Goal: Transaction & Acquisition: Purchase product/service

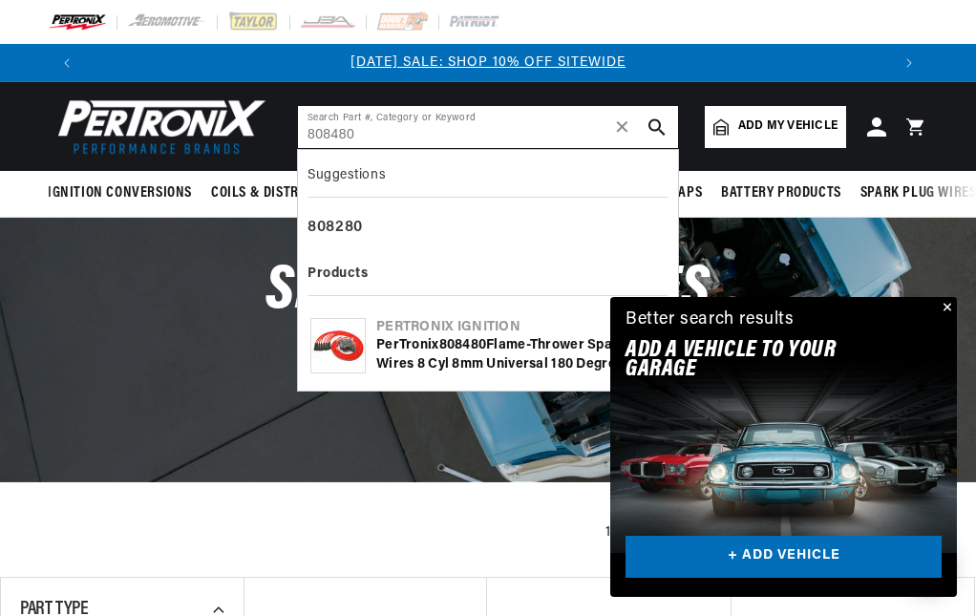
type input "808480"
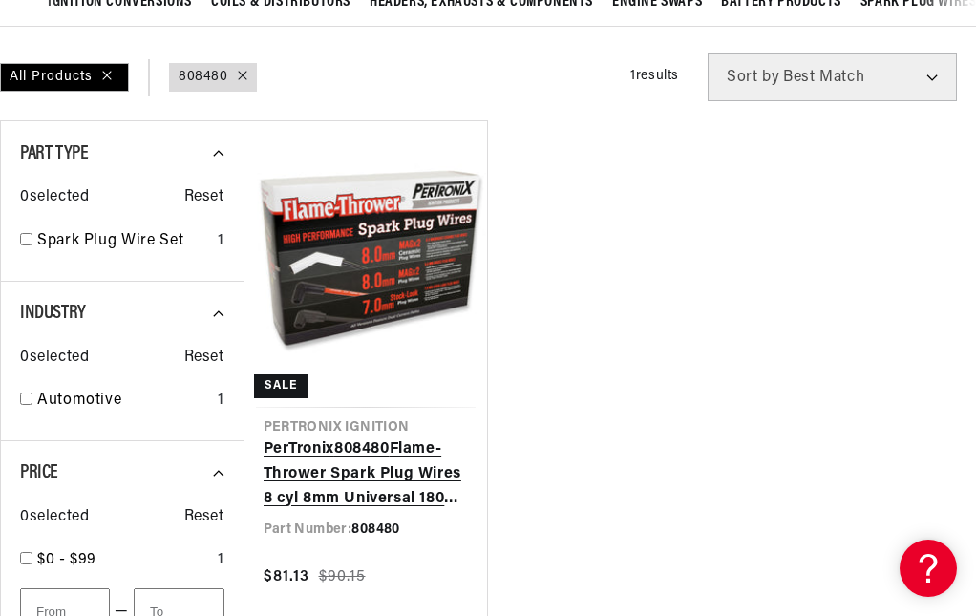
scroll to position [287, 0]
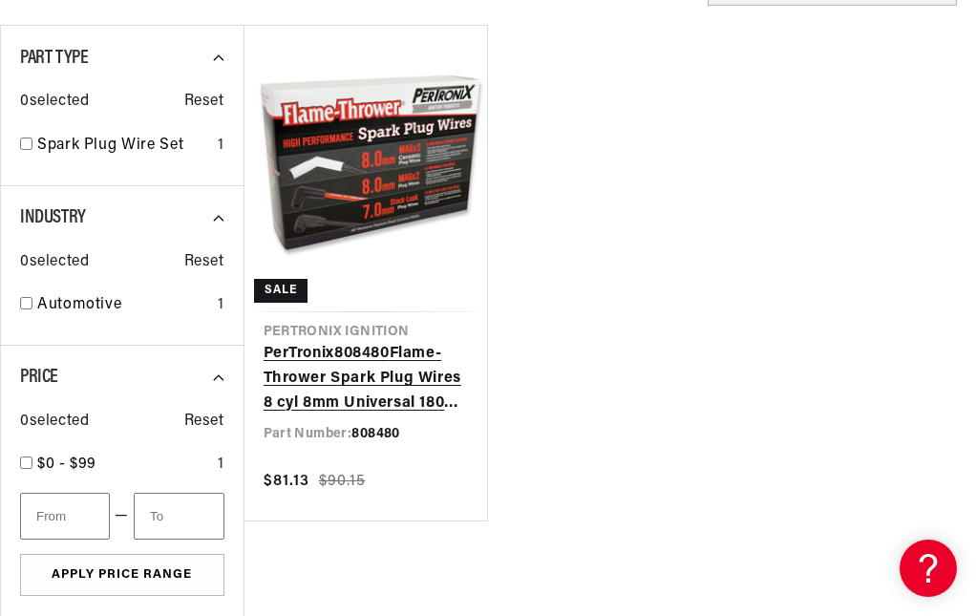
click at [399, 369] on link "PerTronix 808480 Flame-Thrower Spark Plug Wires 8 cyl 8mm Universal 180 Degree …" at bounding box center [366, 379] width 205 height 74
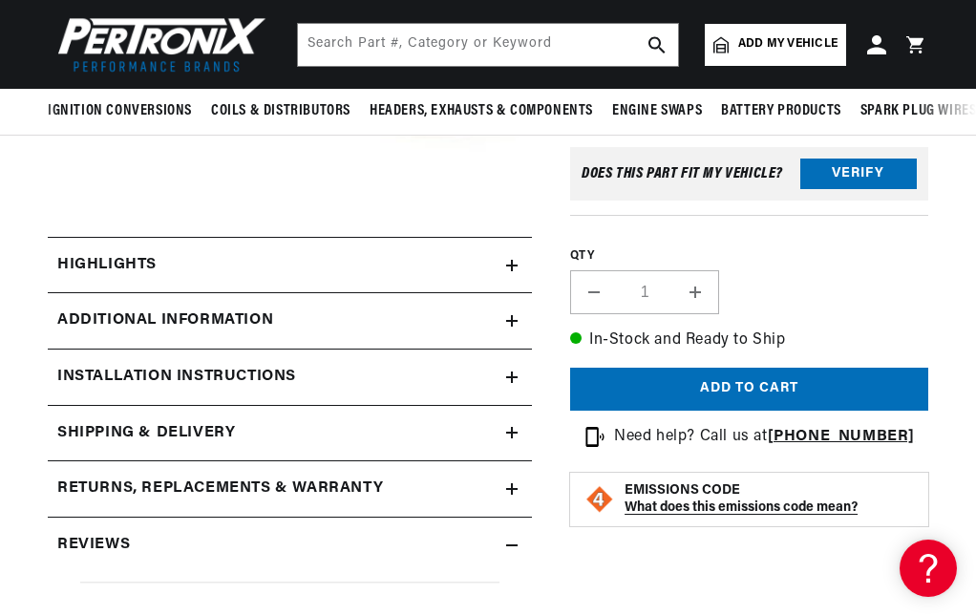
scroll to position [0, 804]
click at [131, 260] on h2 "Highlights" at bounding box center [106, 265] width 99 height 25
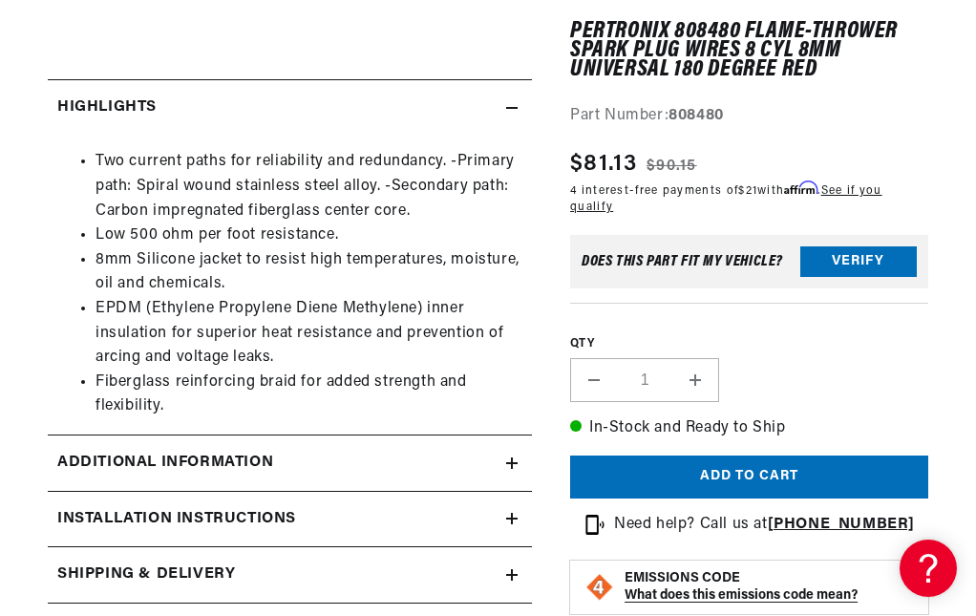
scroll to position [669, 0]
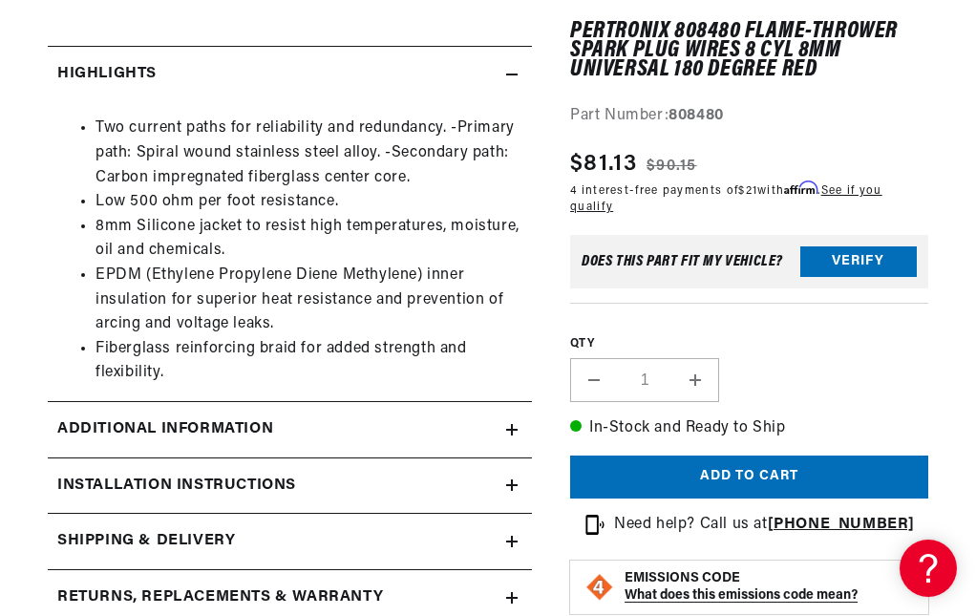
click at [476, 431] on div "Additional Information" at bounding box center [277, 429] width 458 height 25
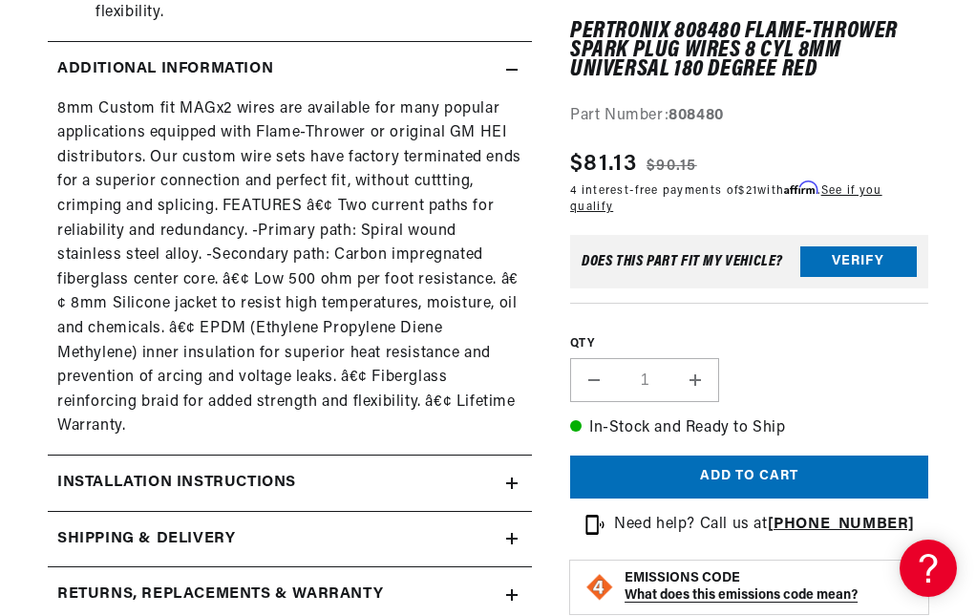
scroll to position [1146, 0]
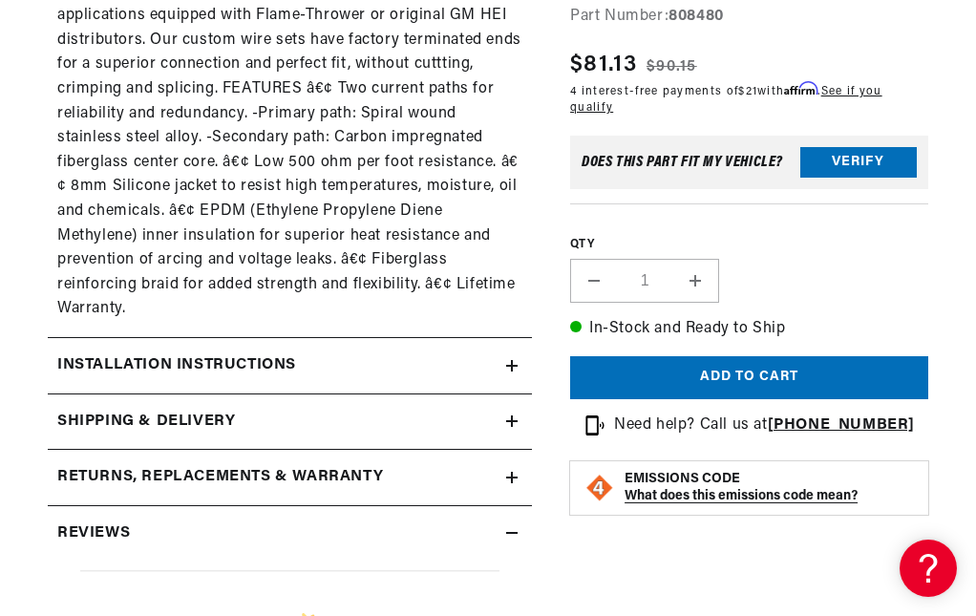
click at [500, 362] on div "Installation instructions" at bounding box center [277, 365] width 458 height 25
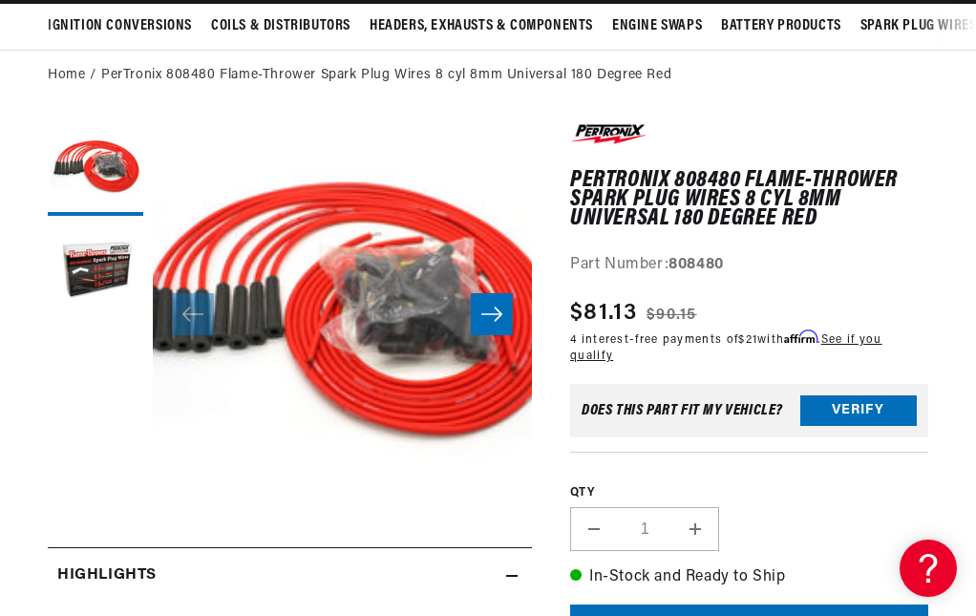
scroll to position [0, 0]
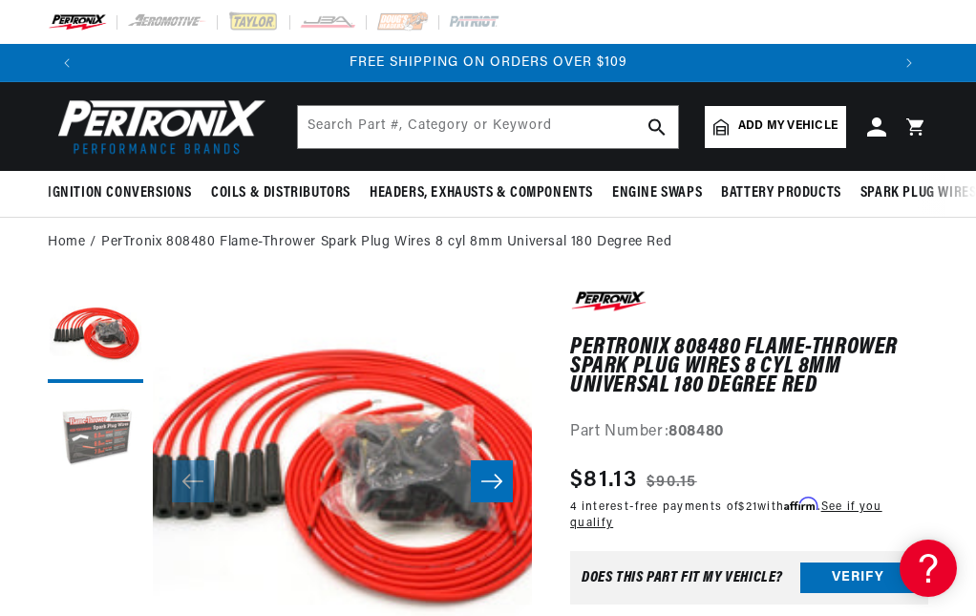
click at [110, 457] on button "Load image 2 in gallery view" at bounding box center [96, 441] width 96 height 96
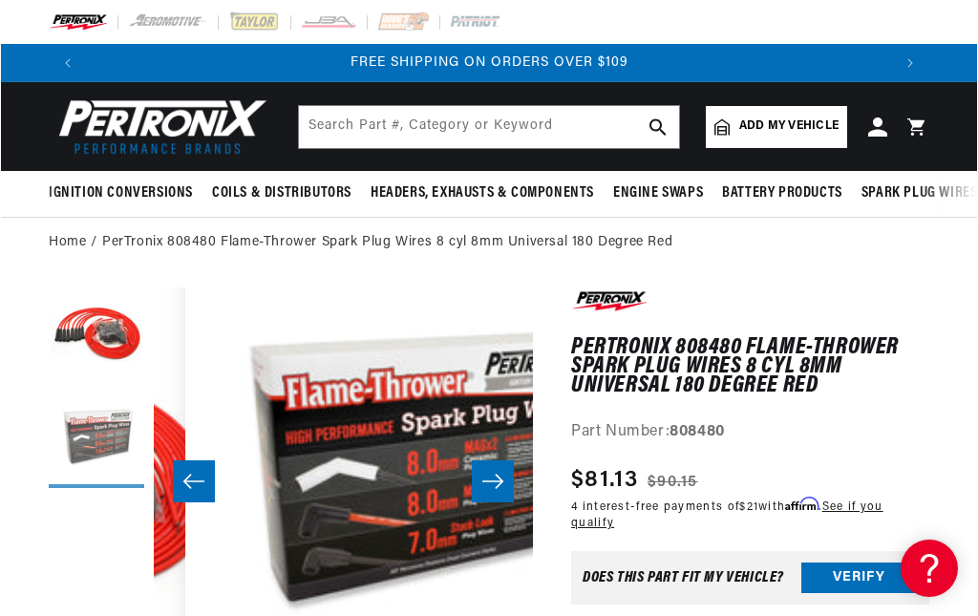
scroll to position [0, 379]
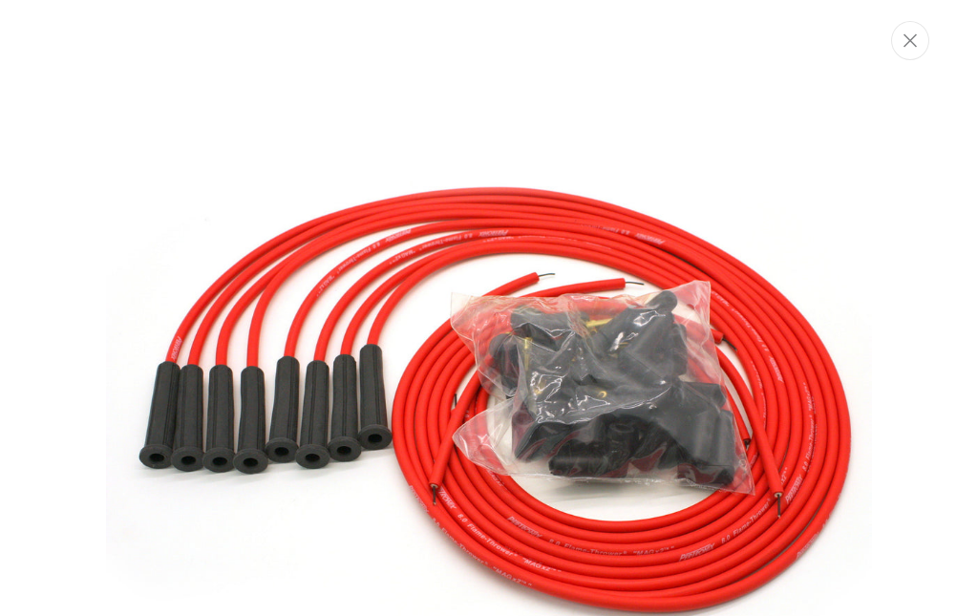
scroll to position [0, 0]
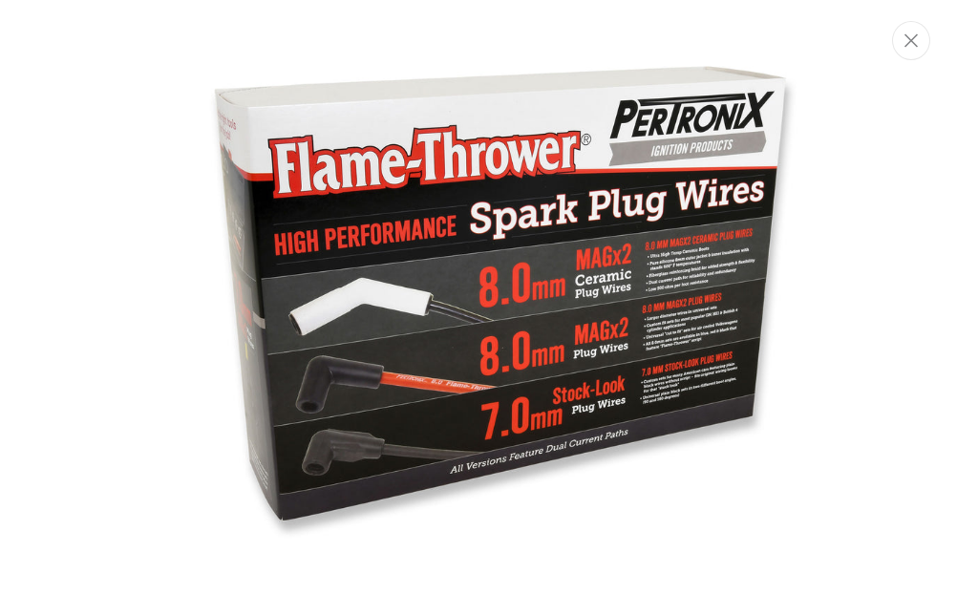
click at [627, 338] on img "Media gallery" at bounding box center [489, 310] width 768 height 768
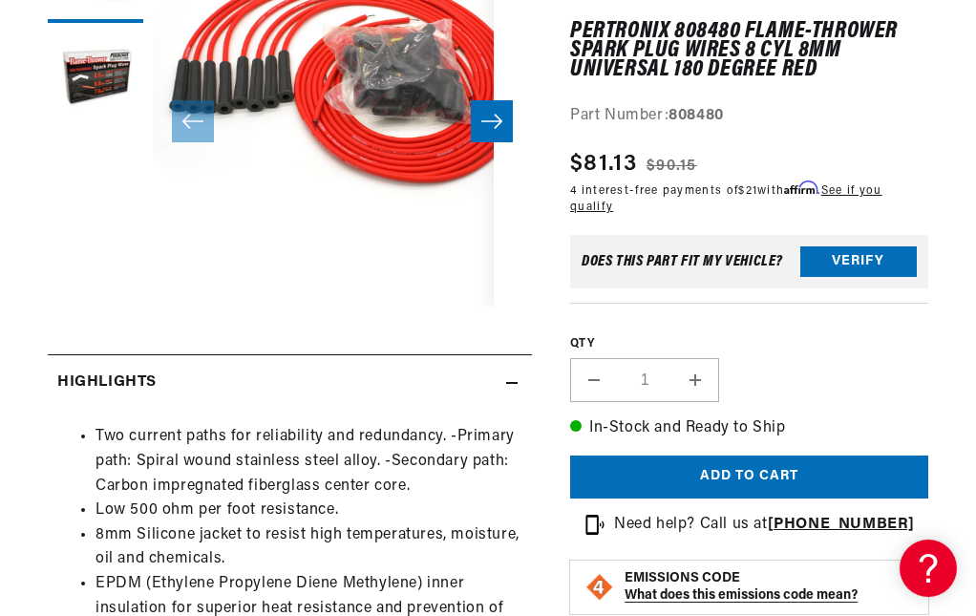
click at [153, 268] on button "Open media 1 in modal" at bounding box center [153, 268] width 0 height 0
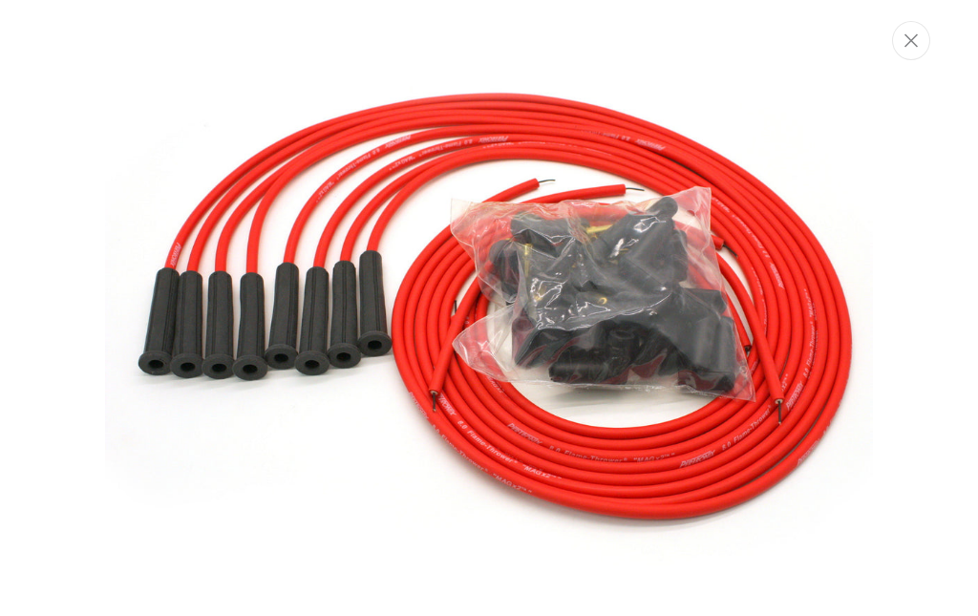
click at [826, 213] on img "Media gallery" at bounding box center [489, 309] width 768 height 768
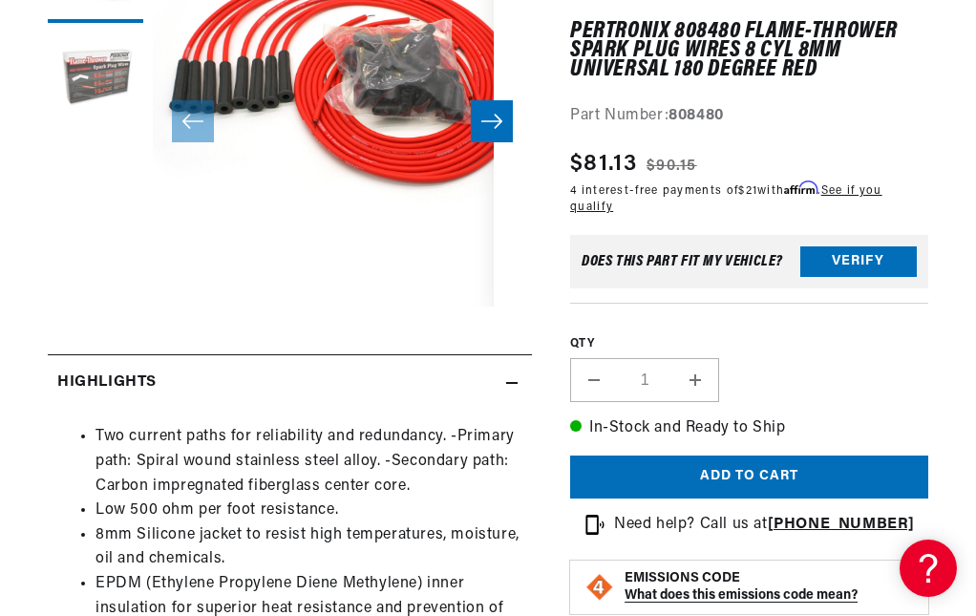
click at [98, 78] on button "Load image 2 in gallery view" at bounding box center [96, 80] width 96 height 96
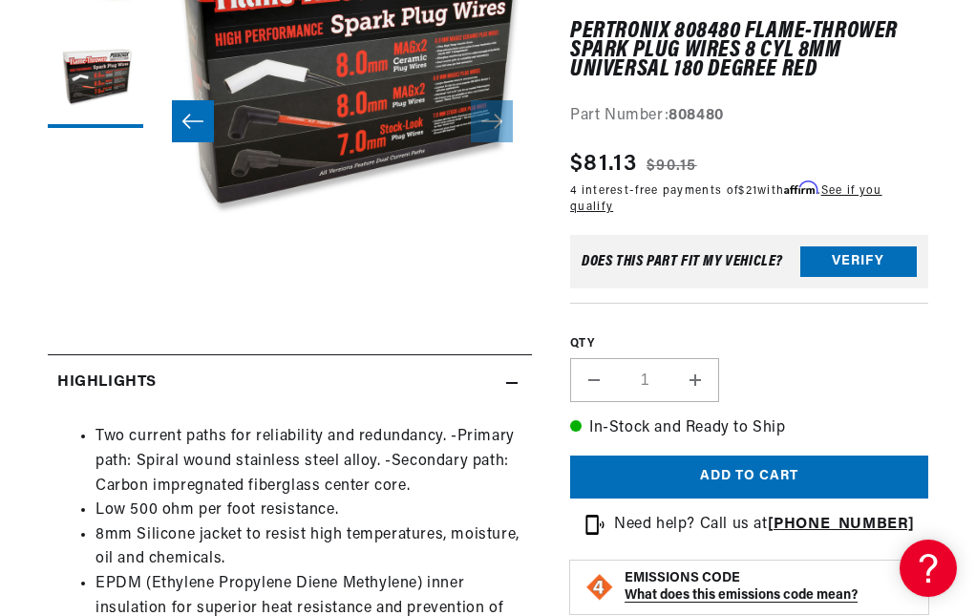
click at [115, 307] on button "Open media 2 in modal" at bounding box center [115, 307] width 0 height 0
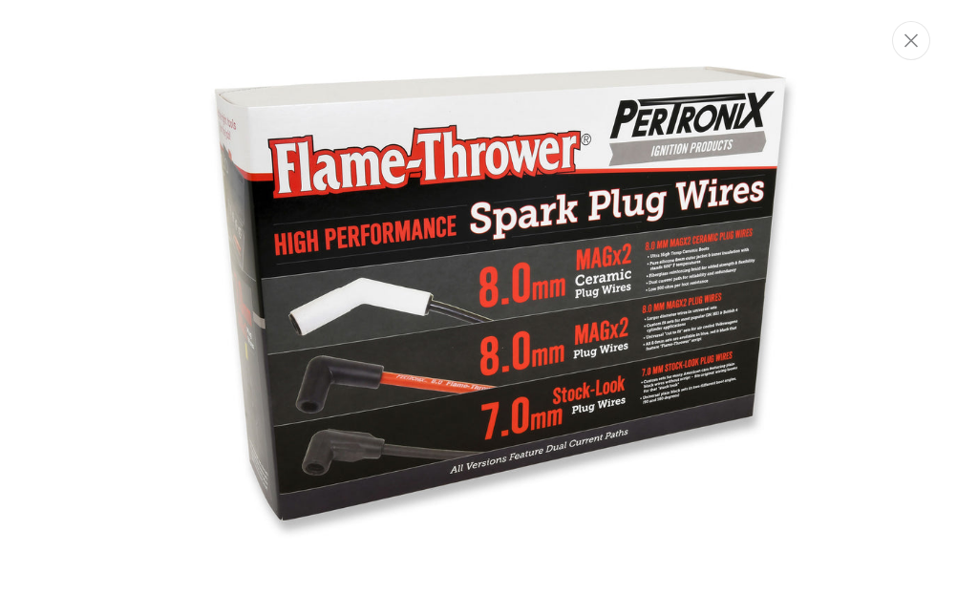
click at [689, 390] on img "Media gallery" at bounding box center [489, 310] width 768 height 768
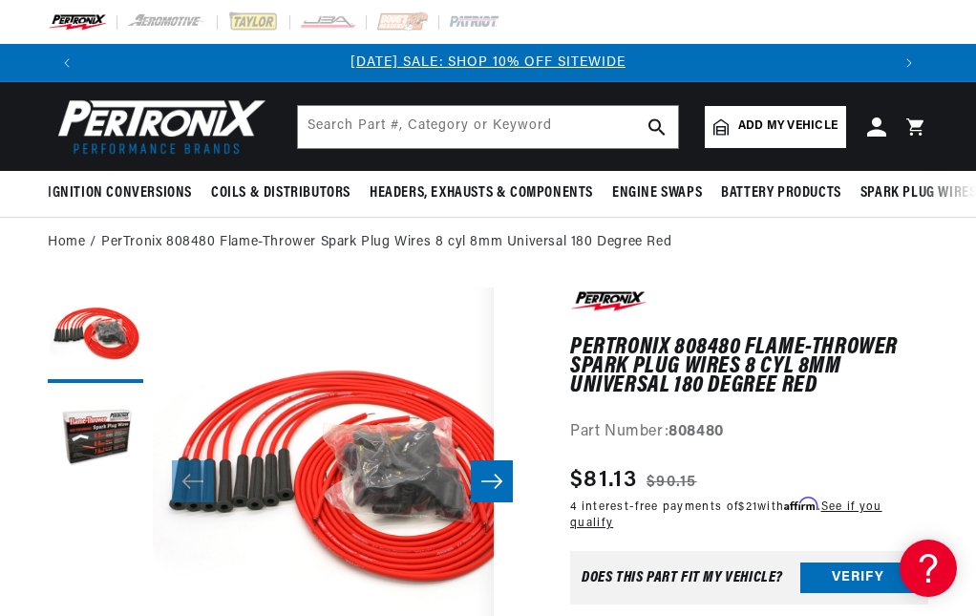
click at [234, 117] on img at bounding box center [158, 127] width 220 height 66
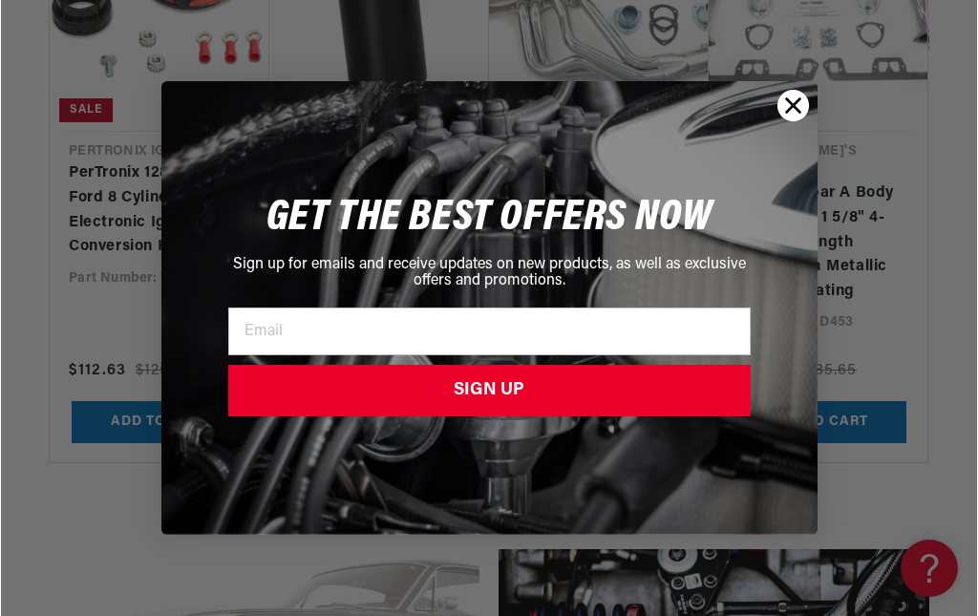
scroll to position [2101, 0]
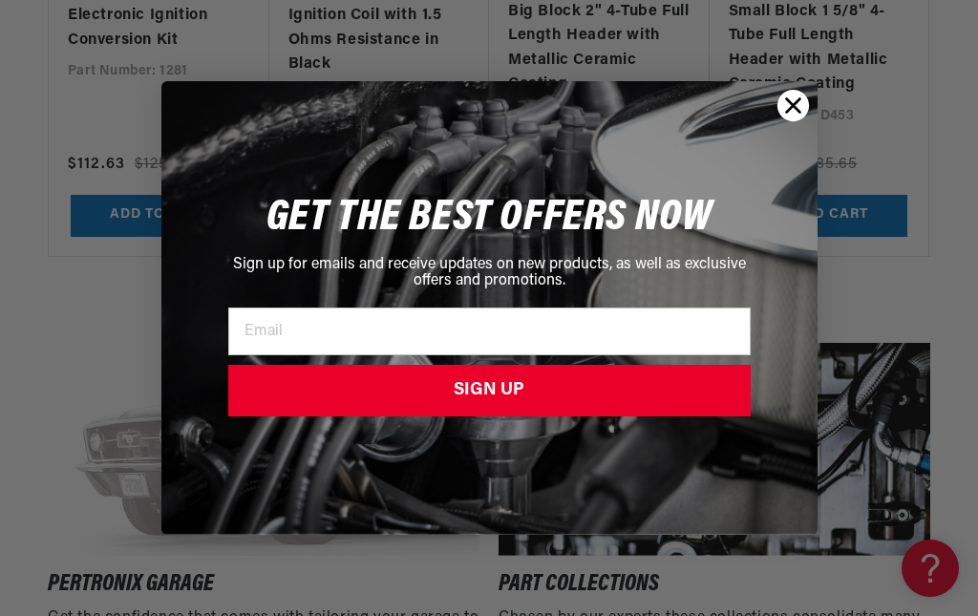
click at [794, 103] on icon "Close dialog" at bounding box center [792, 105] width 13 height 13
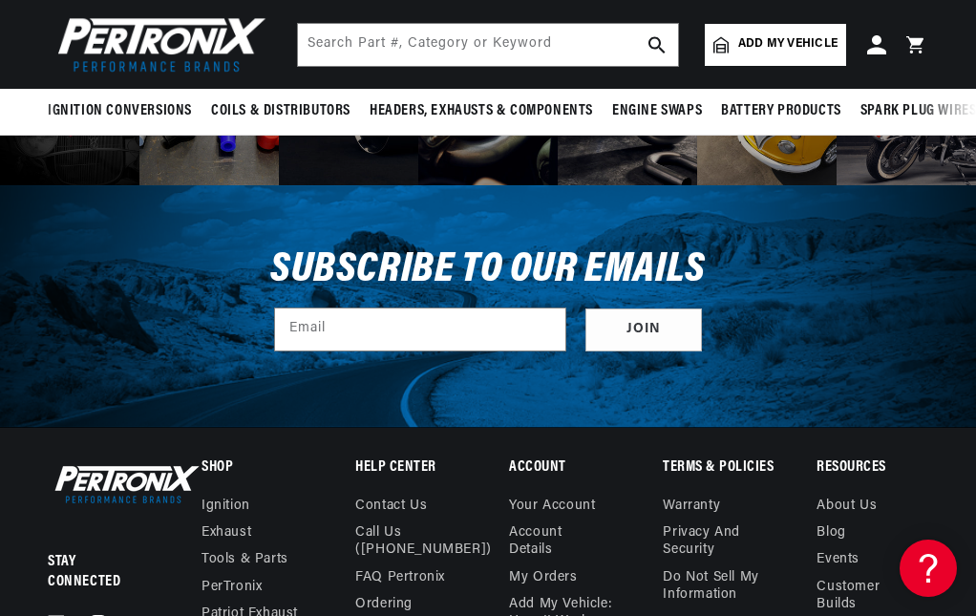
scroll to position [4749, 0]
